Goal: Information Seeking & Learning: Check status

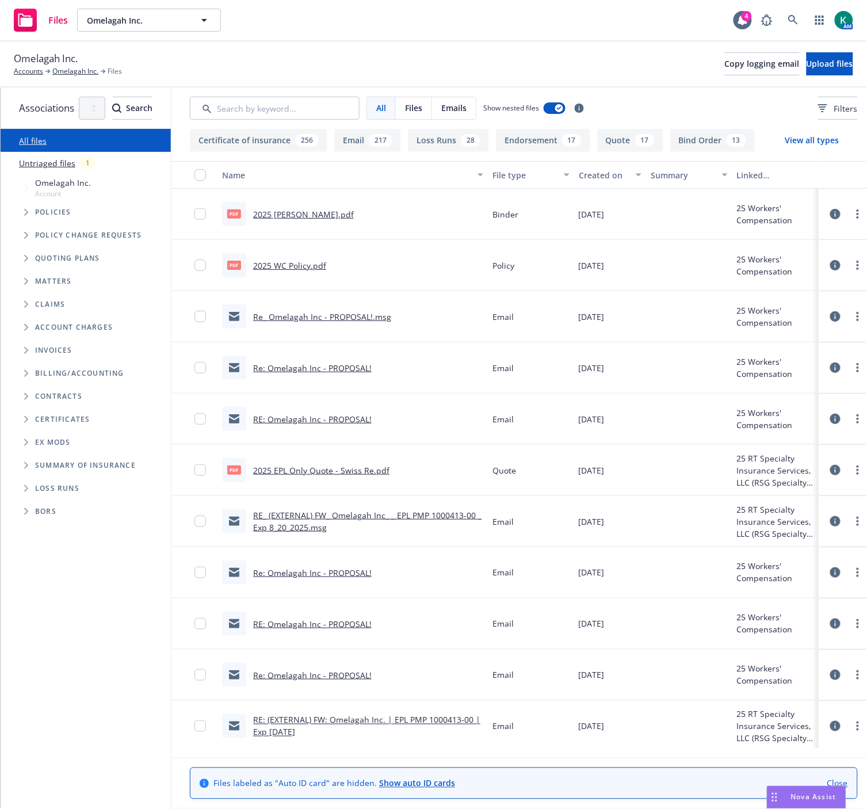
click at [370, 72] on div "Omelagah Inc. Accounts Omelagah Inc. Files Copy logging email Upload files" at bounding box center [434, 63] width 840 height 25
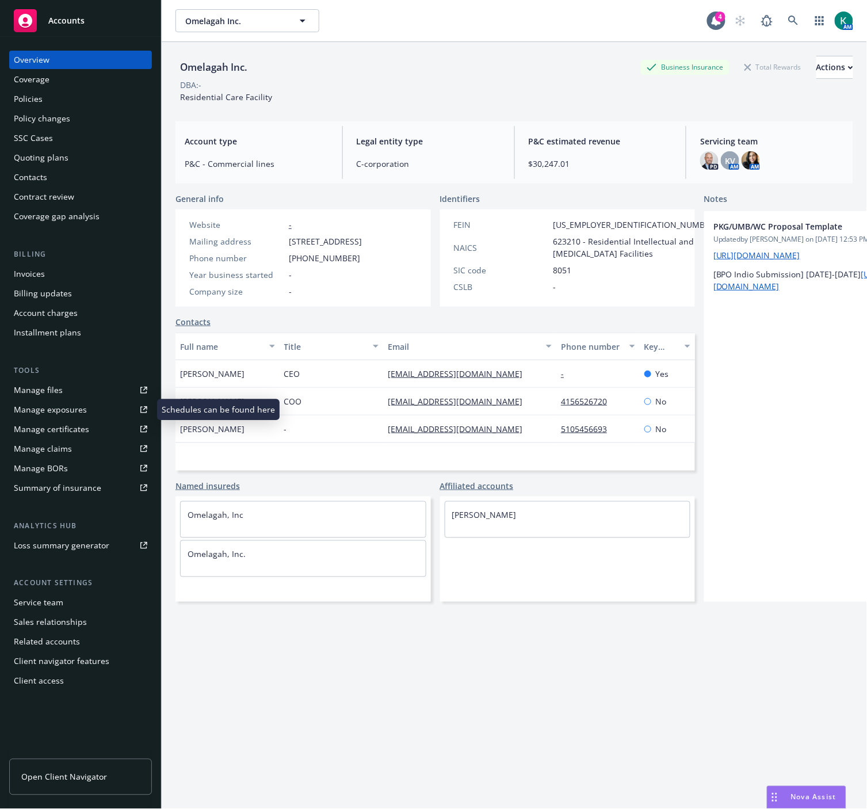
click at [61, 410] on div "Manage exposures" at bounding box center [50, 410] width 73 height 18
click at [789, 21] on icon at bounding box center [794, 21] width 10 height 10
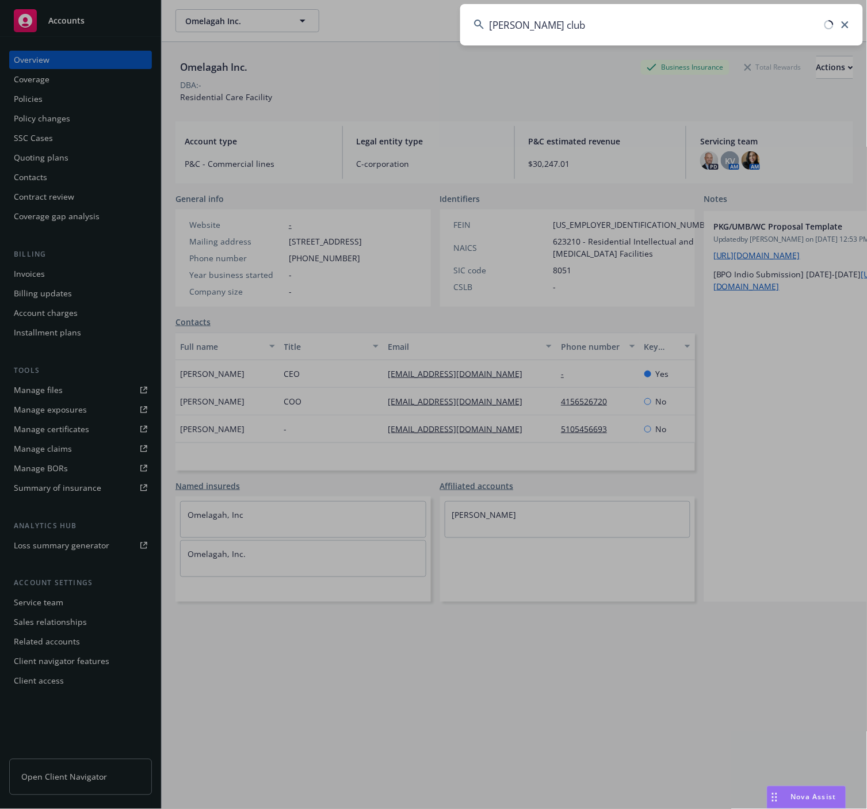
type input "sutter club"
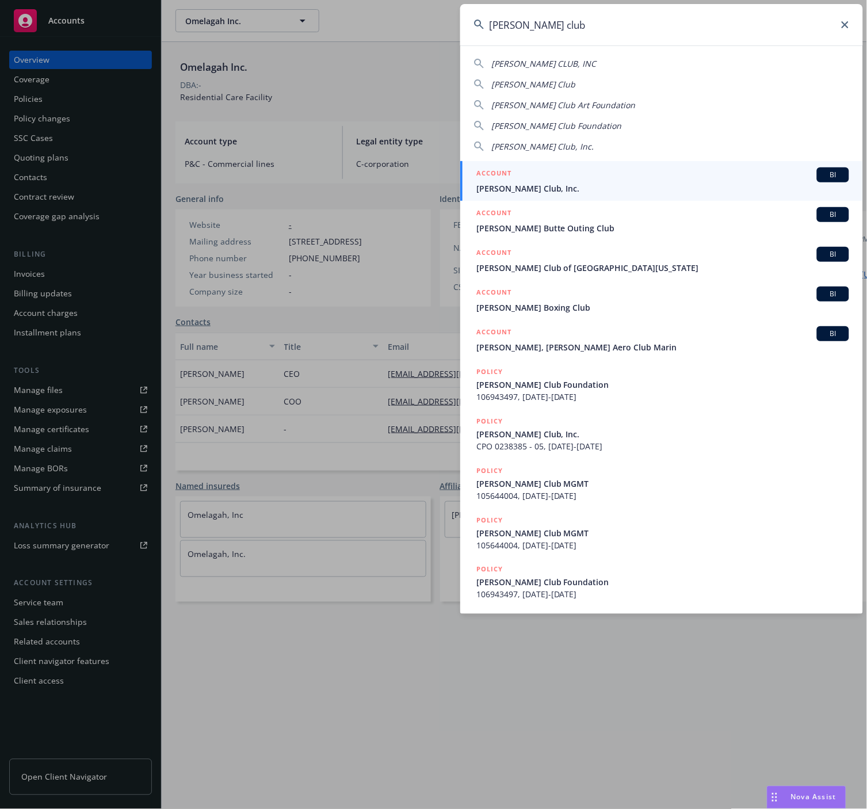
drag, startPoint x: 699, startPoint y: 181, endPoint x: 693, endPoint y: 181, distance: 6.3
click at [699, 181] on div "ACCOUNT BI" at bounding box center [663, 175] width 373 height 15
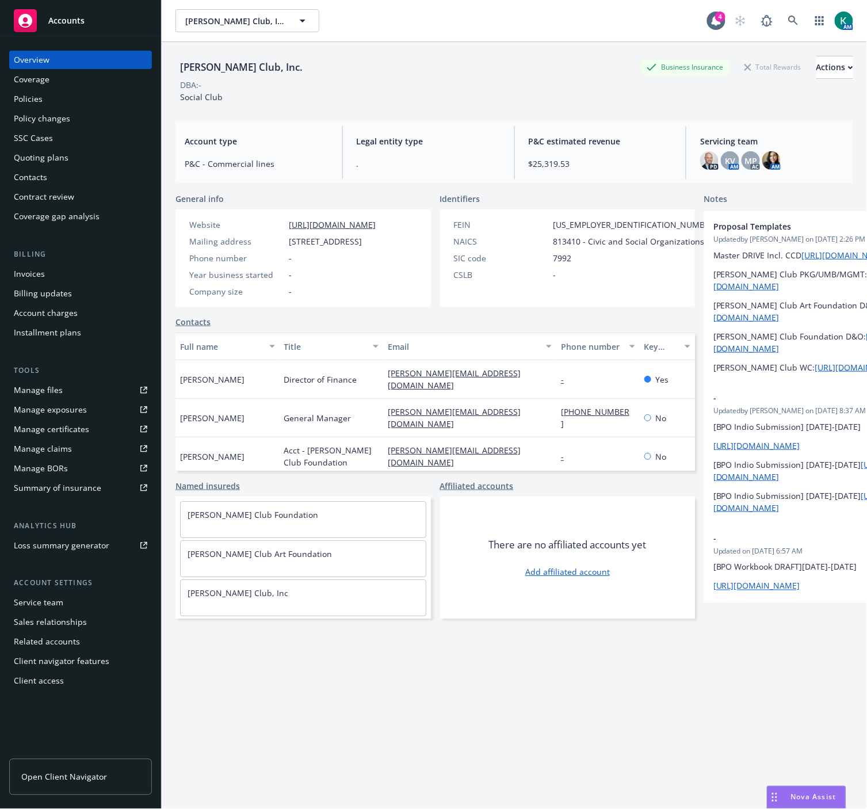
click at [445, 71] on div "Sutter Club, Inc. Business Insurance Total Rewards Actions" at bounding box center [515, 67] width 678 height 23
click at [496, 71] on div "Sutter Club, Inc. Business Insurance Total Rewards Actions" at bounding box center [515, 67] width 678 height 23
click at [94, 100] on div "Policies" at bounding box center [81, 99] width 134 height 18
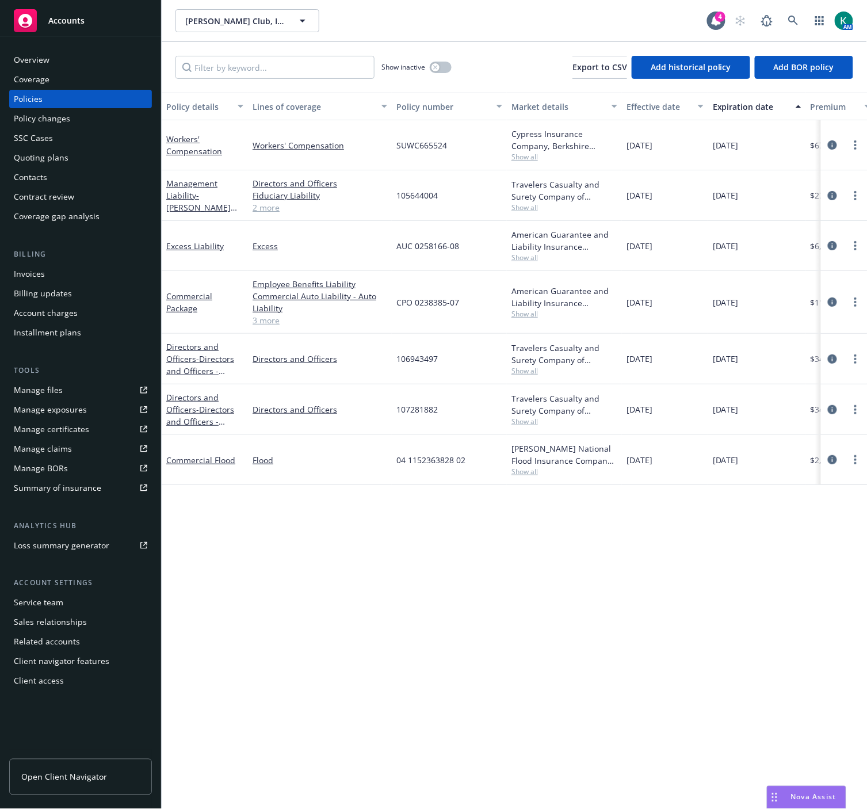
click at [78, 54] on div "Overview" at bounding box center [81, 60] width 134 height 18
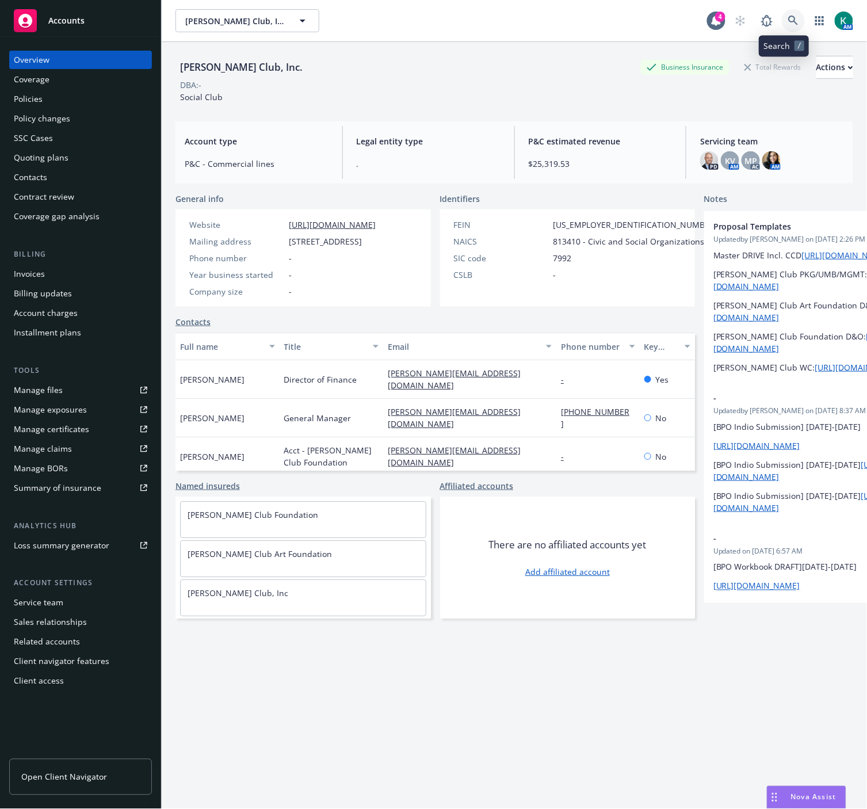
click at [789, 19] on icon at bounding box center [794, 21] width 10 height 10
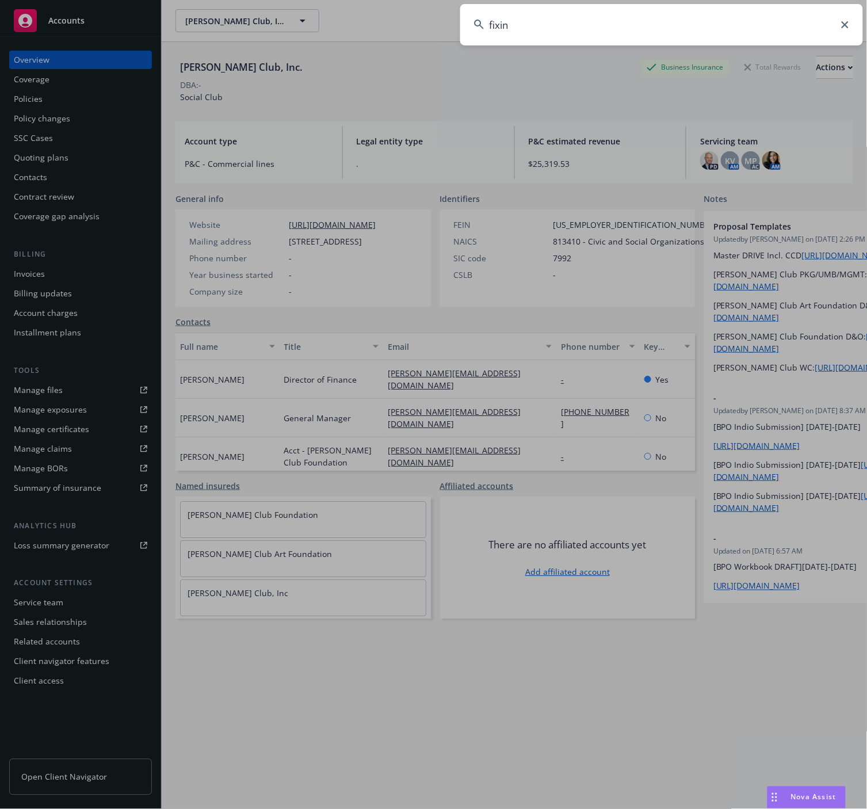
type input "fixins"
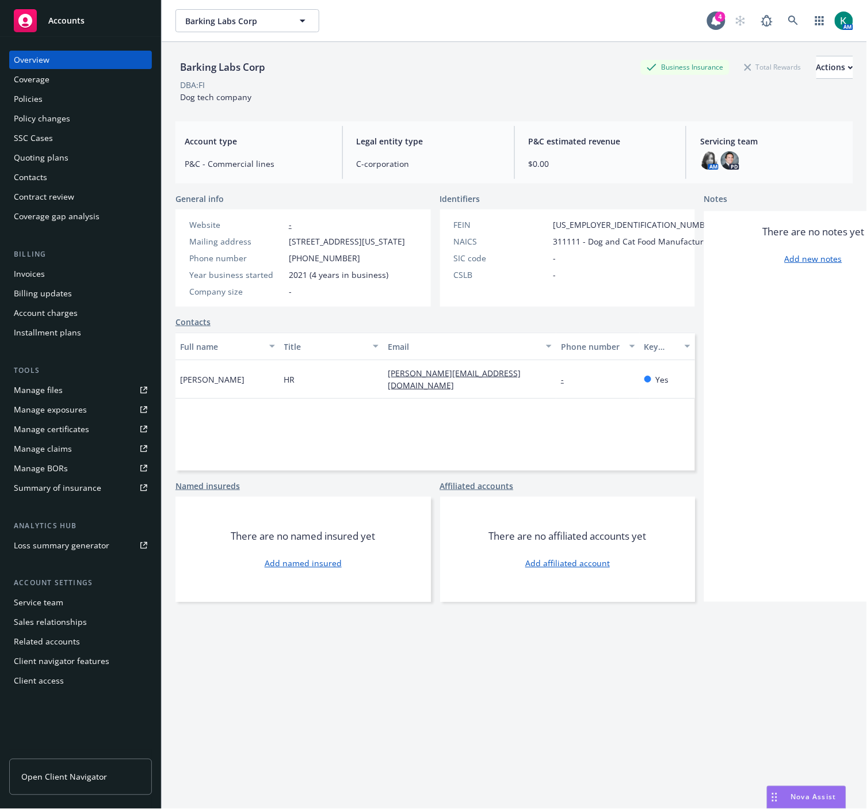
click at [36, 100] on div "Policies" at bounding box center [28, 99] width 29 height 18
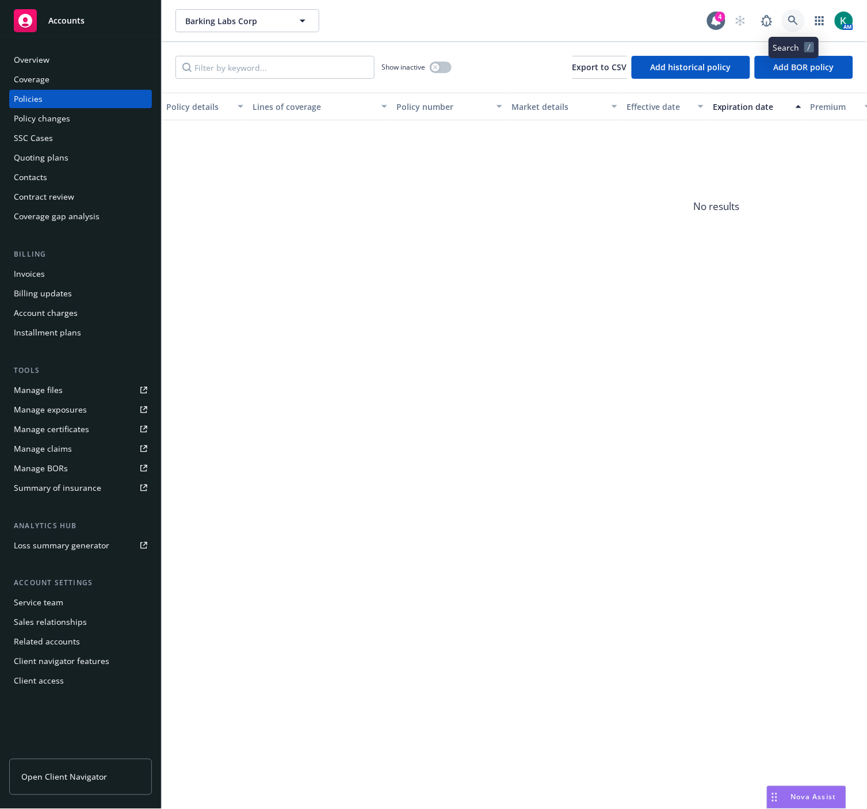
click at [797, 19] on icon at bounding box center [794, 21] width 10 height 10
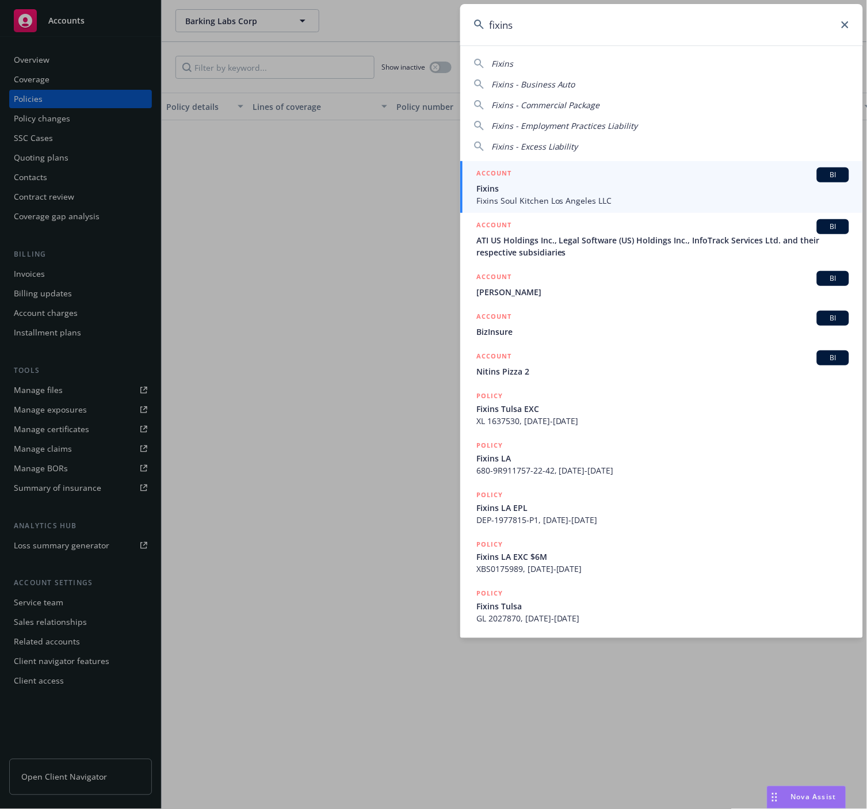
type input "fixins"
click at [663, 196] on span "Fixins Soul Kitchen Los Angeles LLC" at bounding box center [663, 201] width 373 height 12
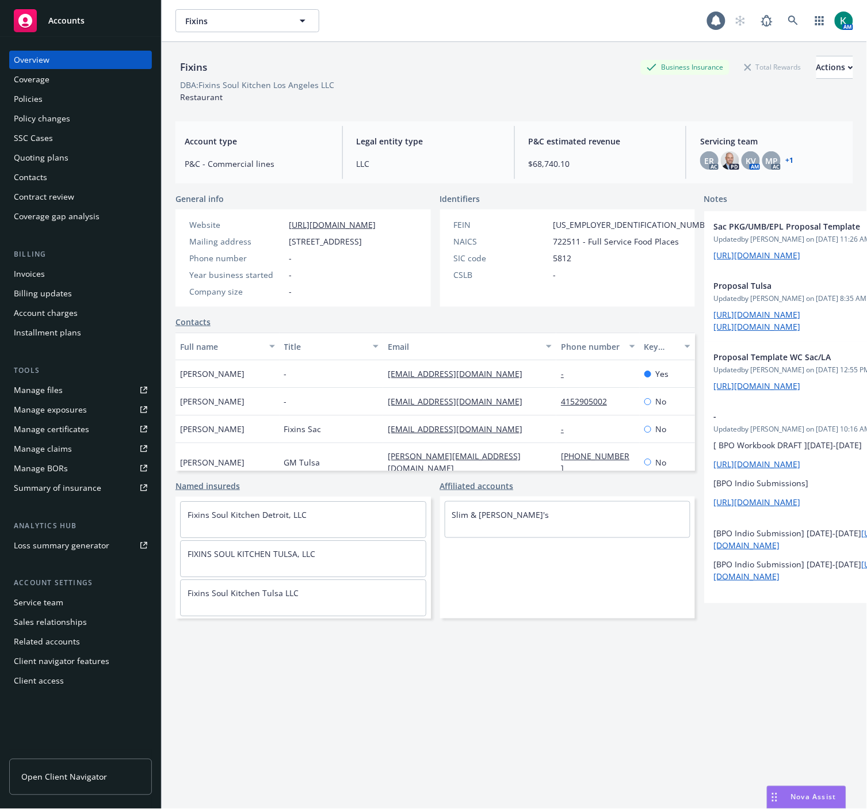
click at [24, 104] on div "Policies" at bounding box center [28, 99] width 29 height 18
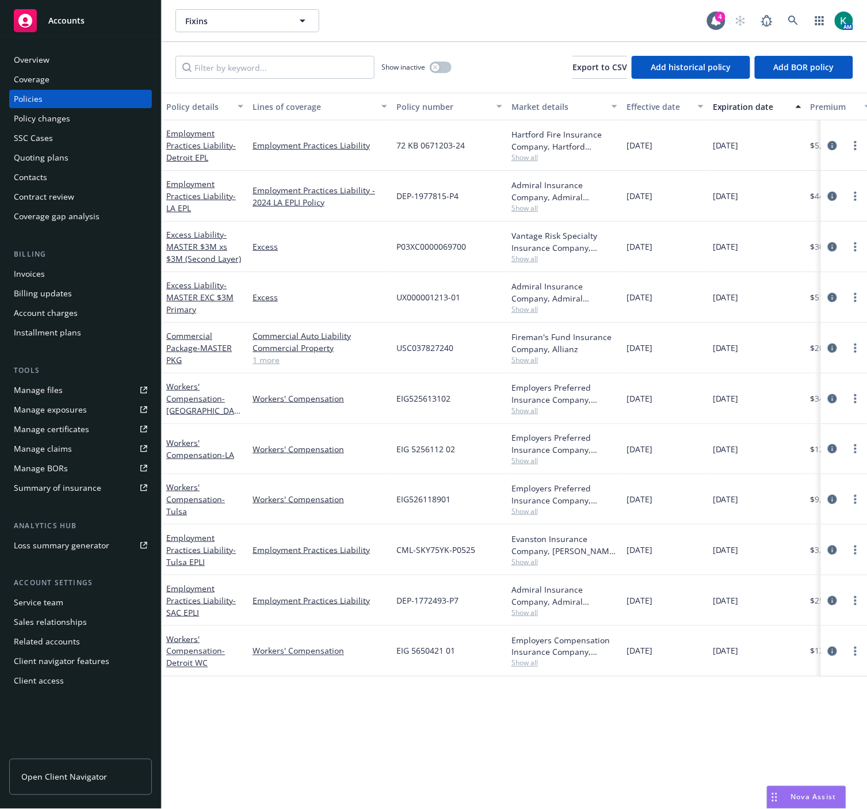
click at [539, 728] on div "Policy details Lines of coverage Policy number Market details Effective date Ex…" at bounding box center [515, 451] width 706 height 717
click at [653, 353] on span "10/15/2024" at bounding box center [640, 348] width 26 height 12
click at [836, 349] on icon "circleInformation" at bounding box center [832, 348] width 9 height 9
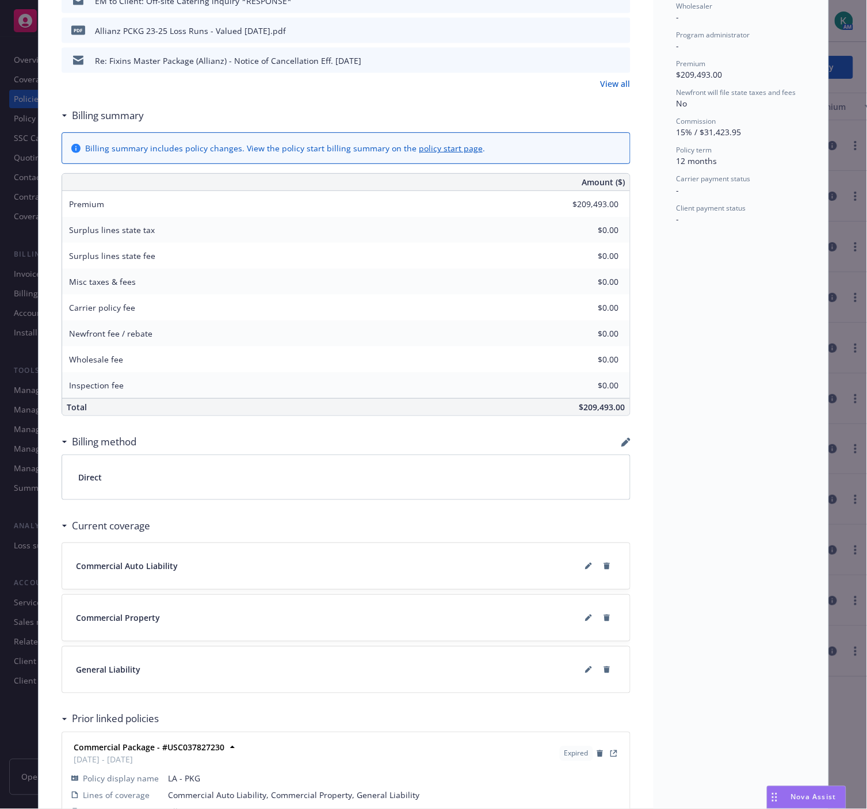
scroll to position [534, 0]
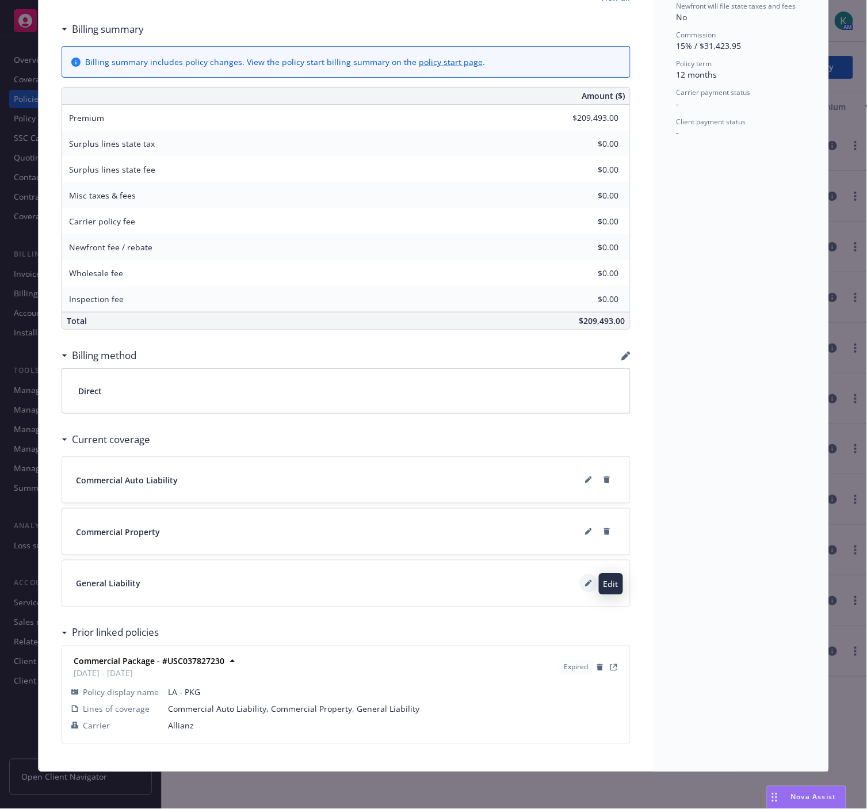
click at [588, 587] on button at bounding box center [589, 583] width 18 height 18
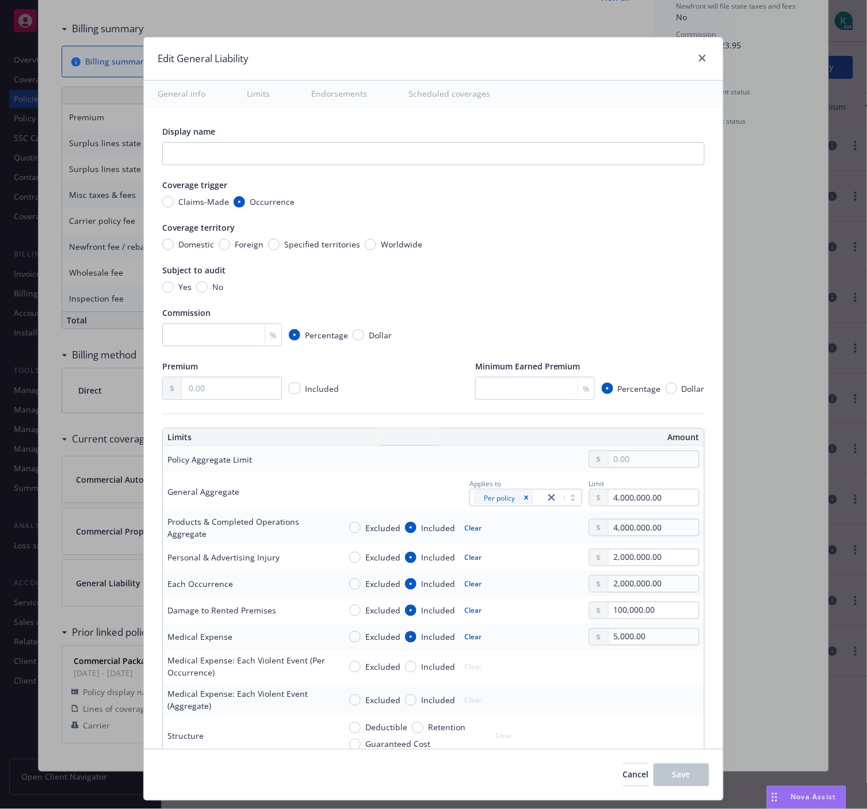
type textarea "x"
click at [703, 52] on link "close" at bounding box center [703, 58] width 14 height 14
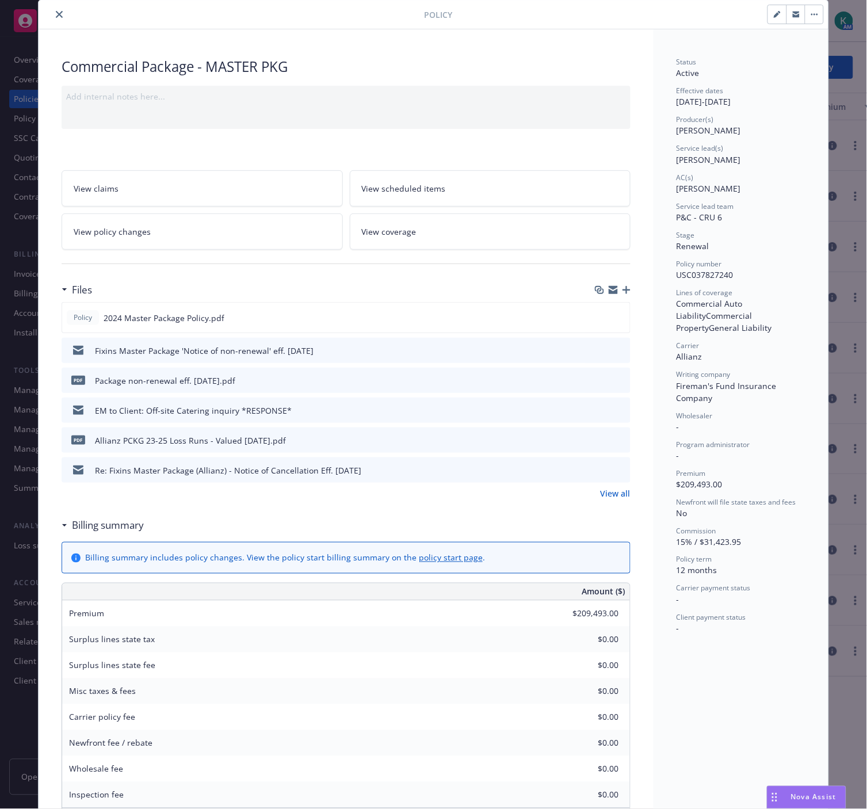
scroll to position [0, 0]
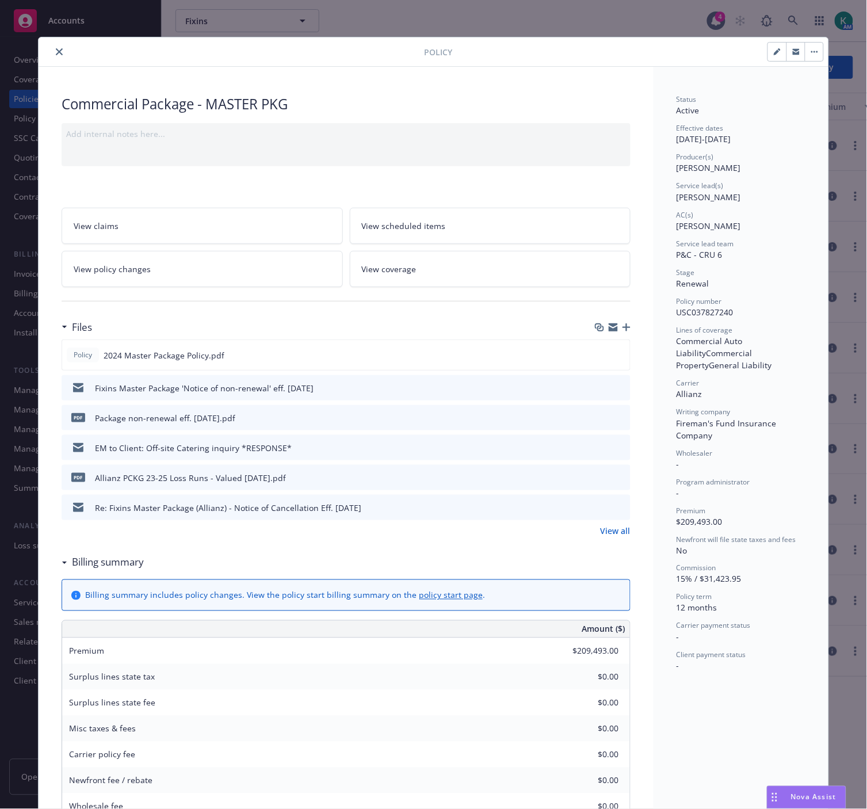
click at [56, 50] on icon "close" at bounding box center [59, 51] width 7 height 7
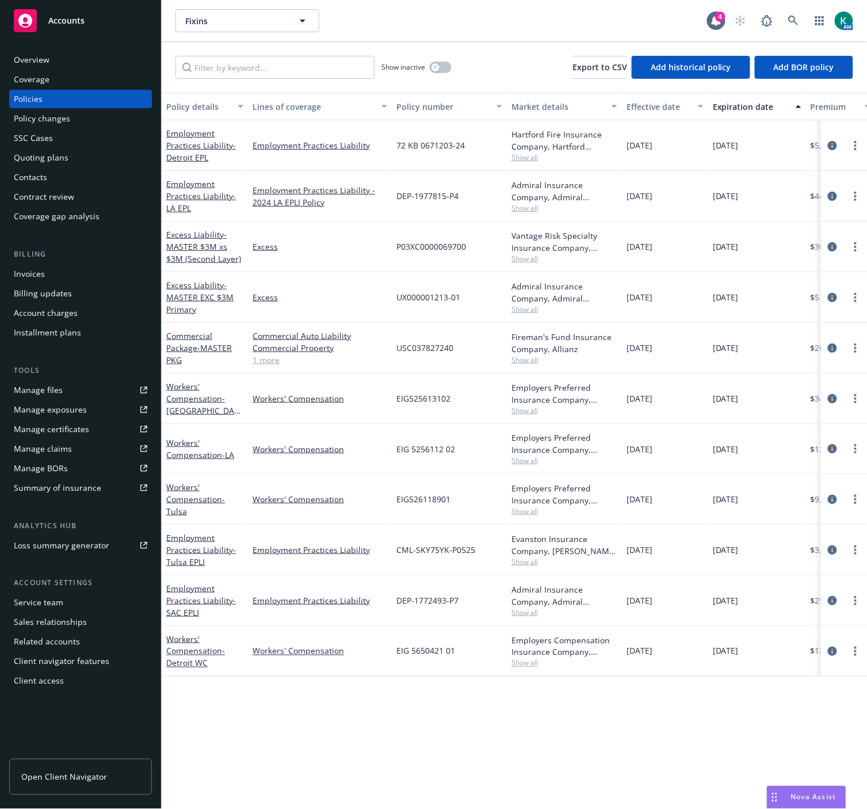
click at [764, 725] on div "Policy details Lines of coverage Policy number Market details Effective date Ex…" at bounding box center [515, 451] width 706 height 717
click at [699, 717] on div "Policy details Lines of coverage Policy number Market details Effective date Ex…" at bounding box center [515, 451] width 706 height 717
click at [516, 735] on div "Policy details Lines of coverage Policy number Market details Effective date Ex…" at bounding box center [515, 451] width 706 height 717
click at [832, 193] on icon "circleInformation" at bounding box center [832, 196] width 9 height 9
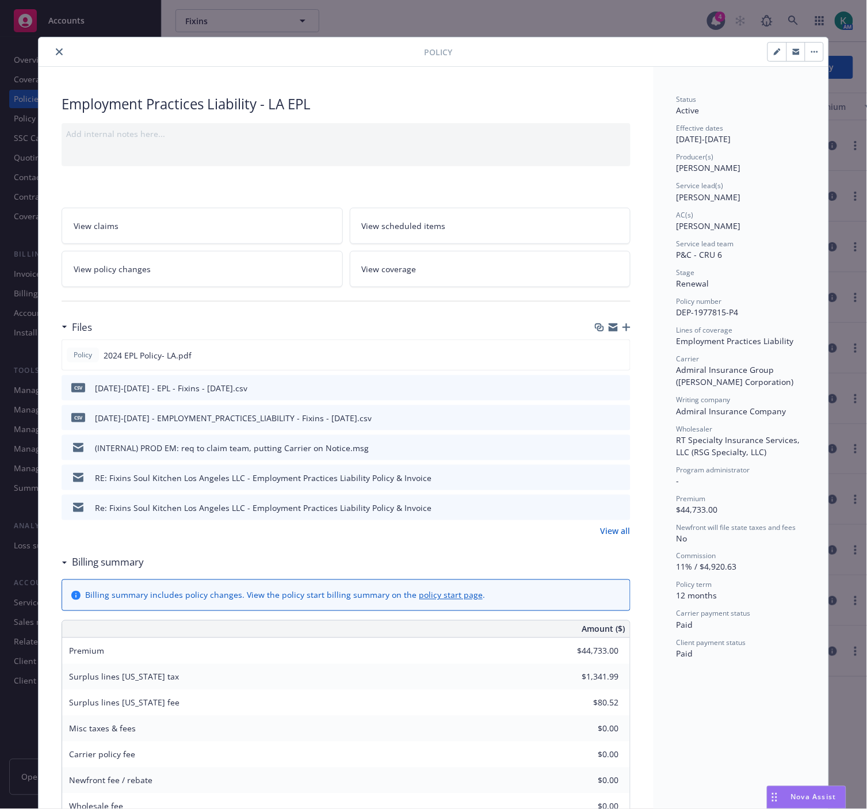
click at [56, 51] on icon "close" at bounding box center [59, 51] width 7 height 7
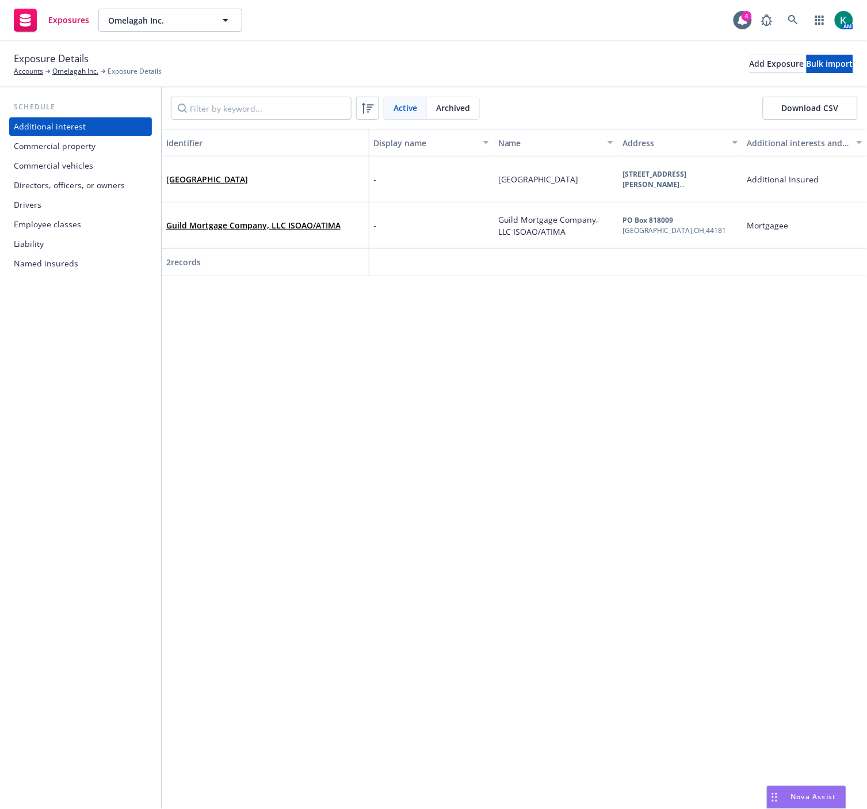
click at [116, 145] on div "Commercial property" at bounding box center [81, 146] width 134 height 18
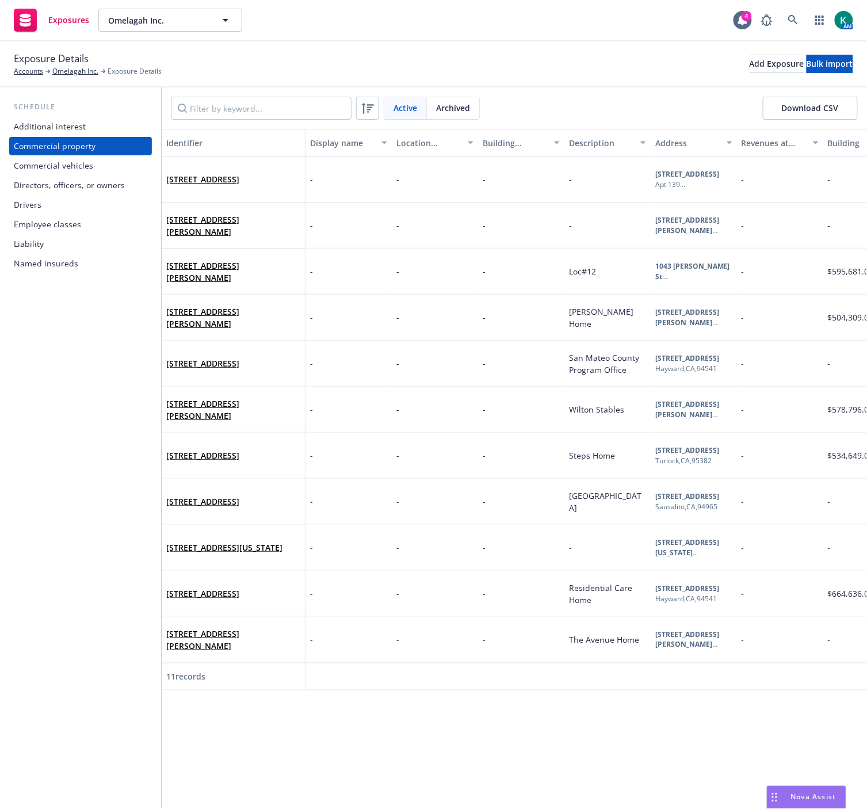
click at [79, 222] on div "Employee classes" at bounding box center [81, 224] width 134 height 18
